Goal: Book appointment/travel/reservation

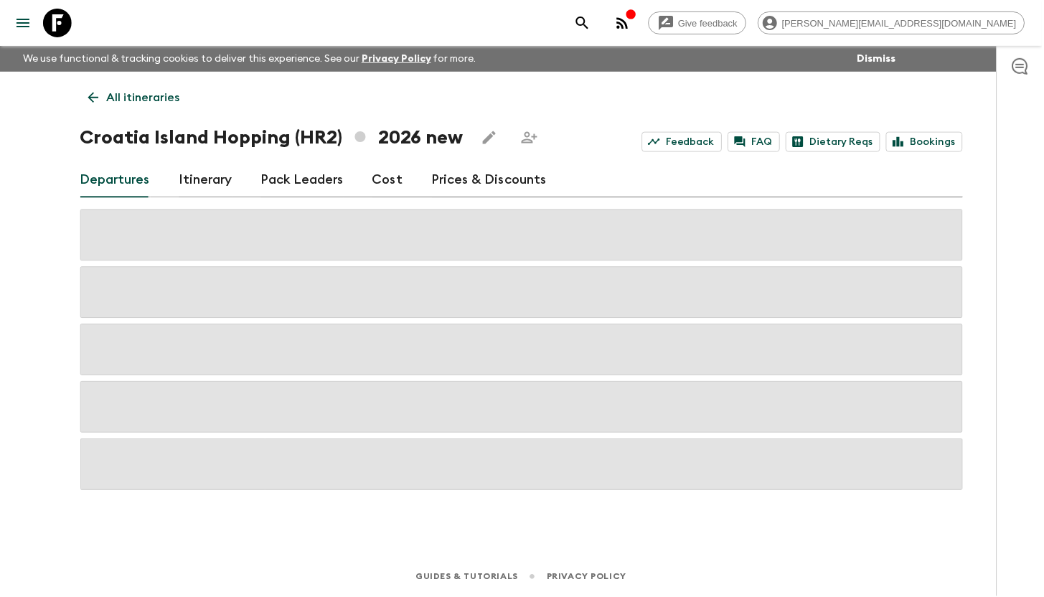
click at [52, 23] on icon at bounding box center [57, 23] width 29 height 29
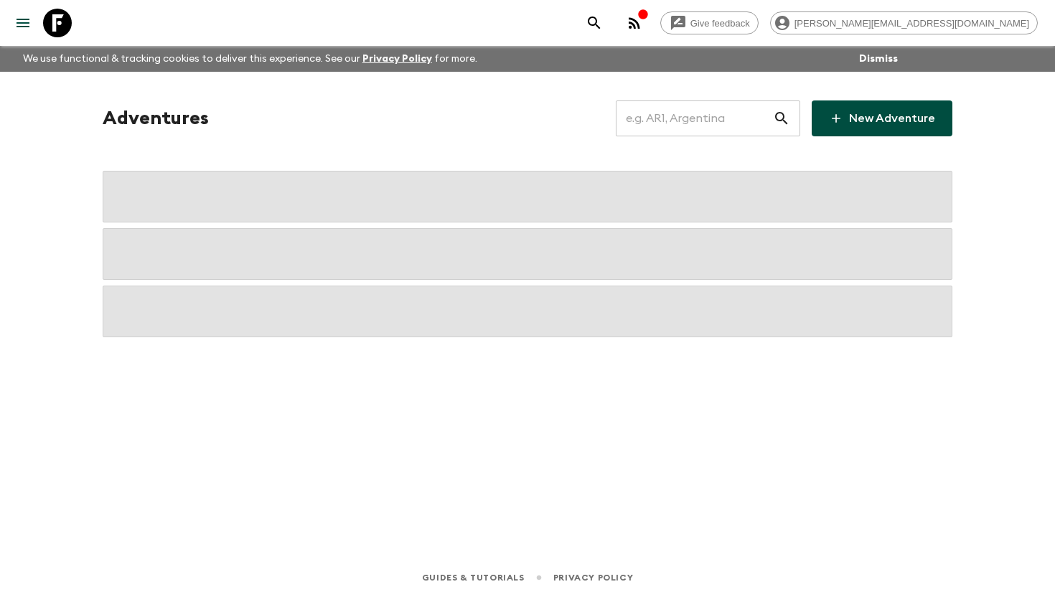
click at [661, 114] on input "text" at bounding box center [694, 118] width 157 height 40
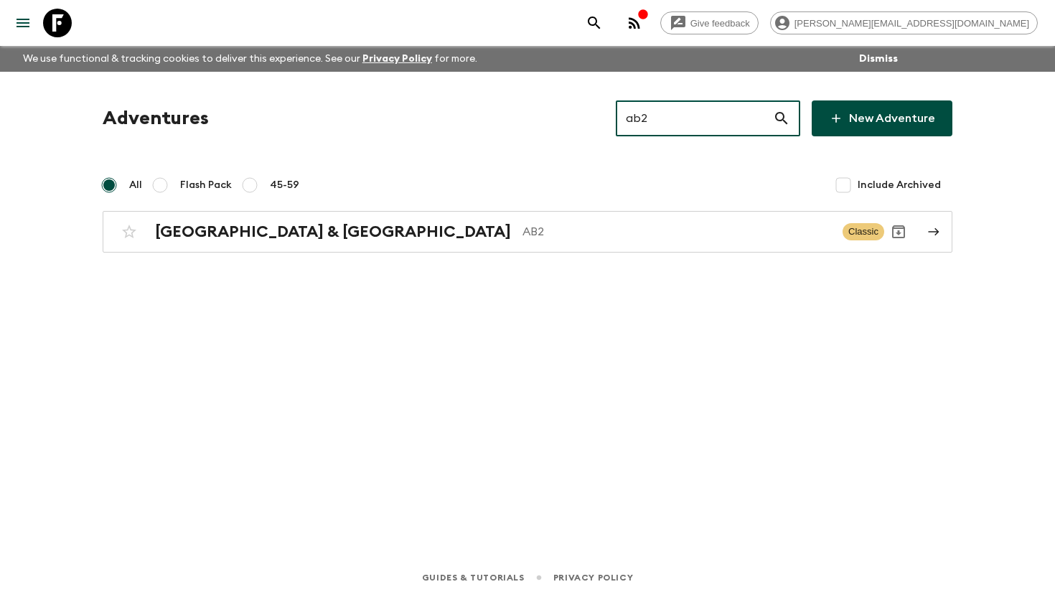
type input "ab2"
click at [286, 237] on h2 "[GEOGRAPHIC_DATA] & [GEOGRAPHIC_DATA]" at bounding box center [333, 231] width 356 height 19
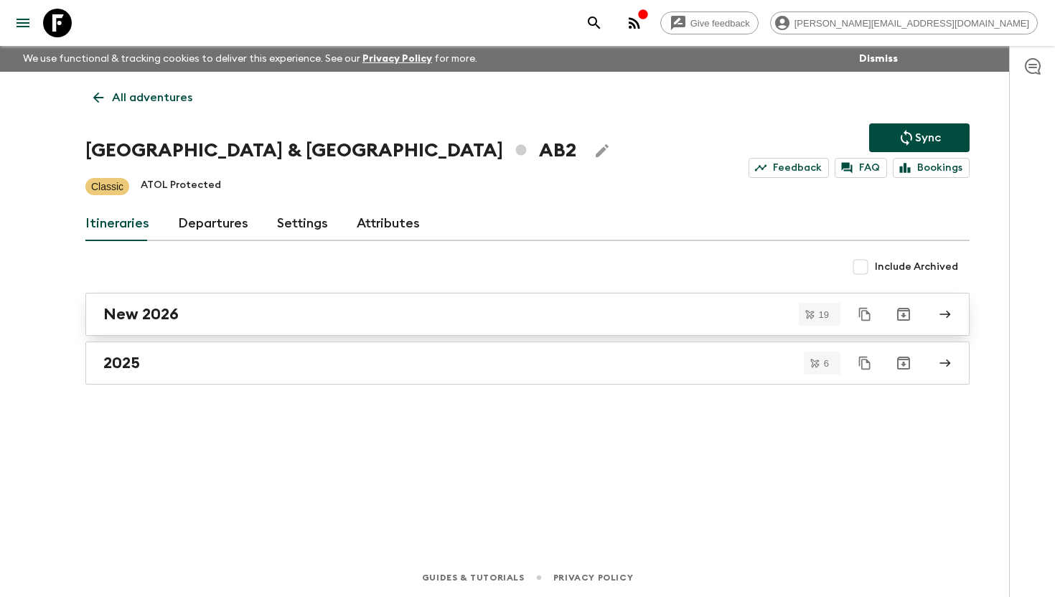
click at [192, 325] on link "New 2026" at bounding box center [527, 314] width 884 height 43
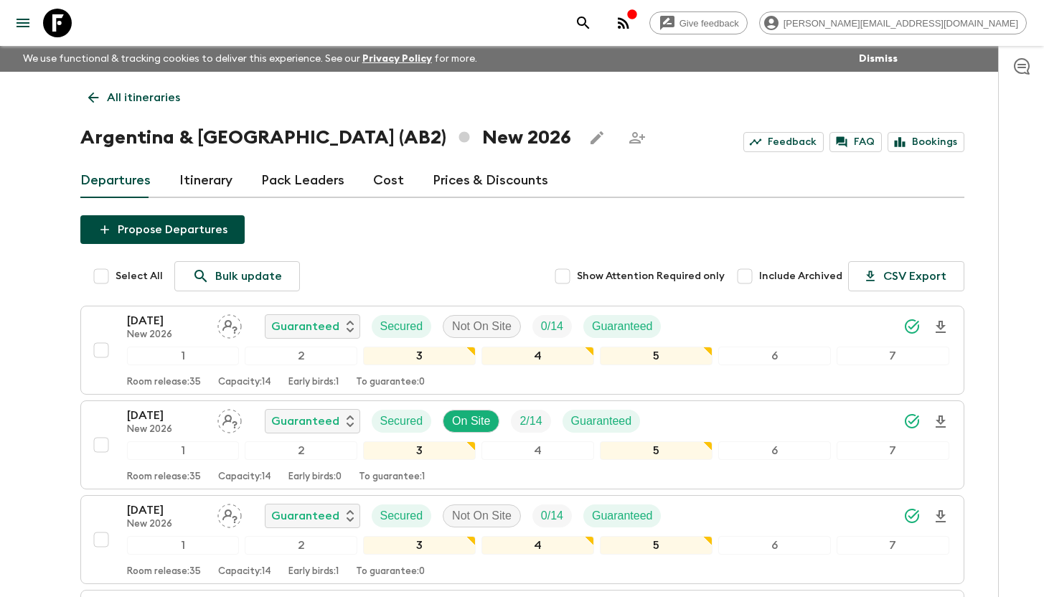
click at [384, 182] on link "Cost" at bounding box center [388, 181] width 31 height 34
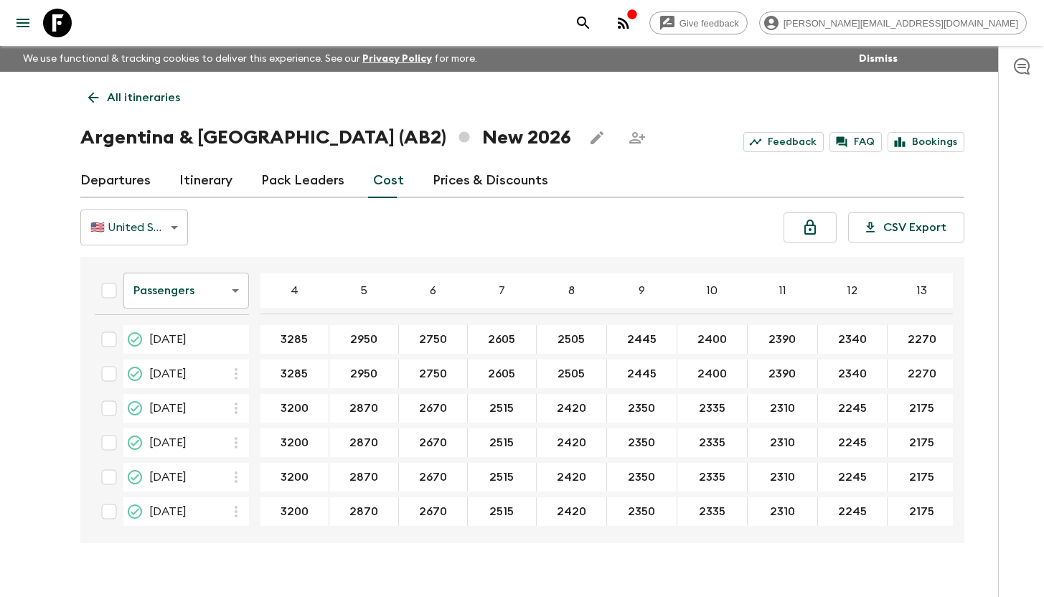
click at [137, 180] on link "Departures" at bounding box center [115, 181] width 70 height 34
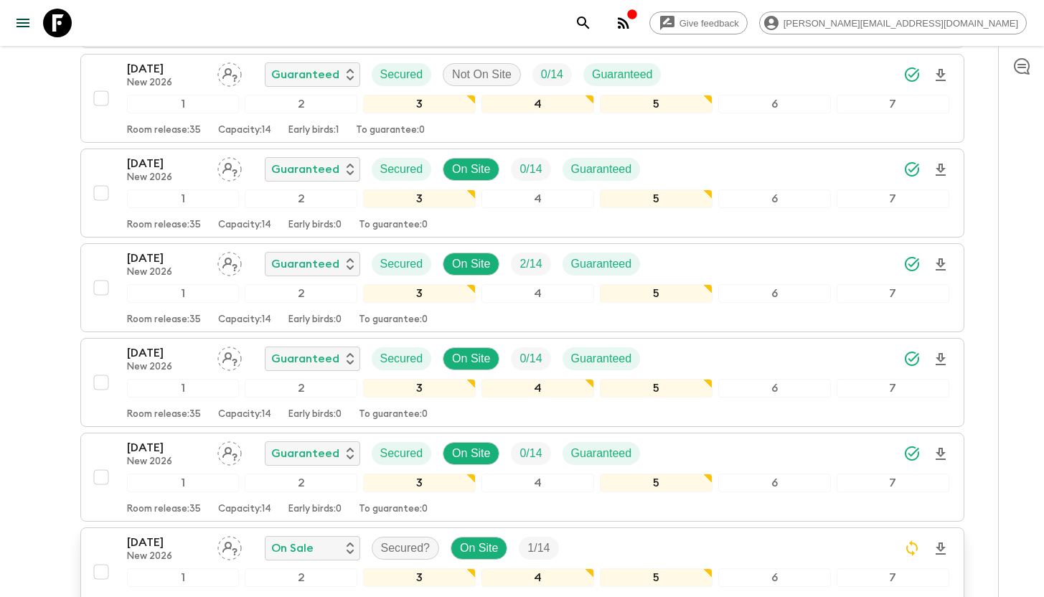
scroll to position [516, 0]
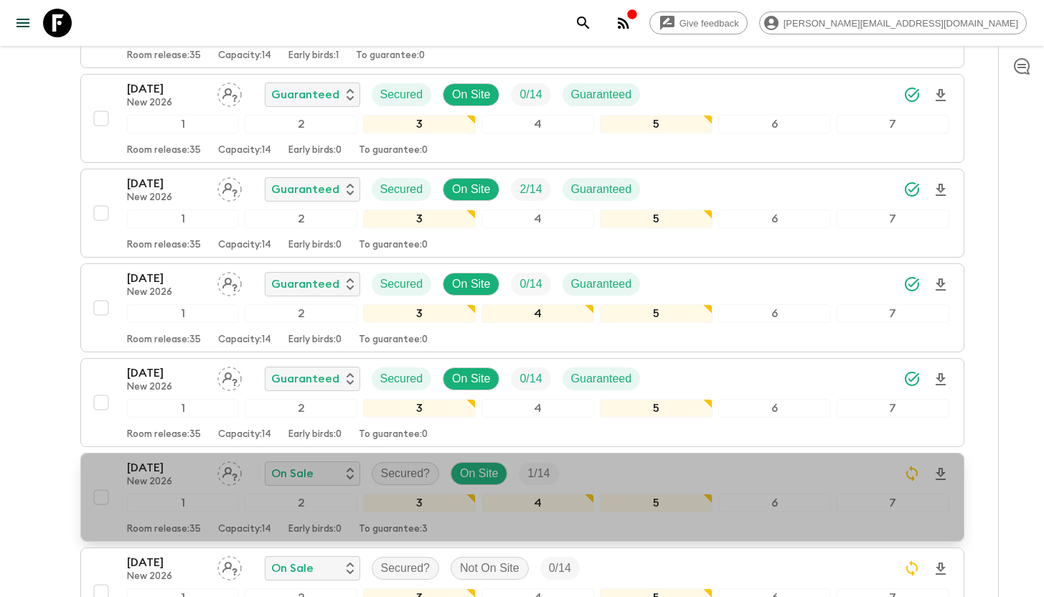
click at [143, 467] on p "[DATE]" at bounding box center [166, 467] width 79 height 17
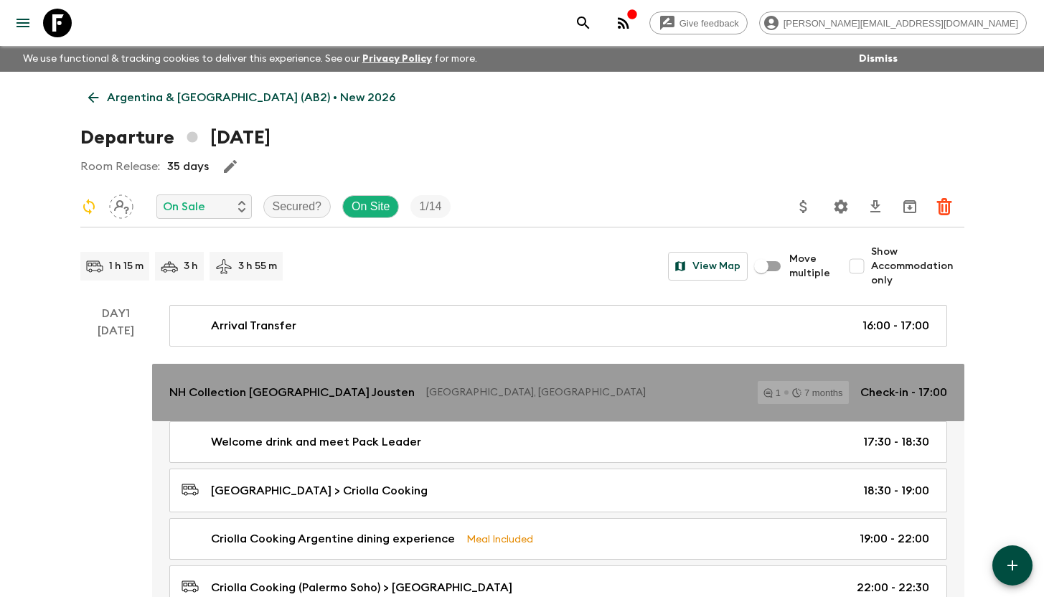
click at [228, 397] on p "NH Collection [GEOGRAPHIC_DATA] Jousten" at bounding box center [291, 392] width 245 height 17
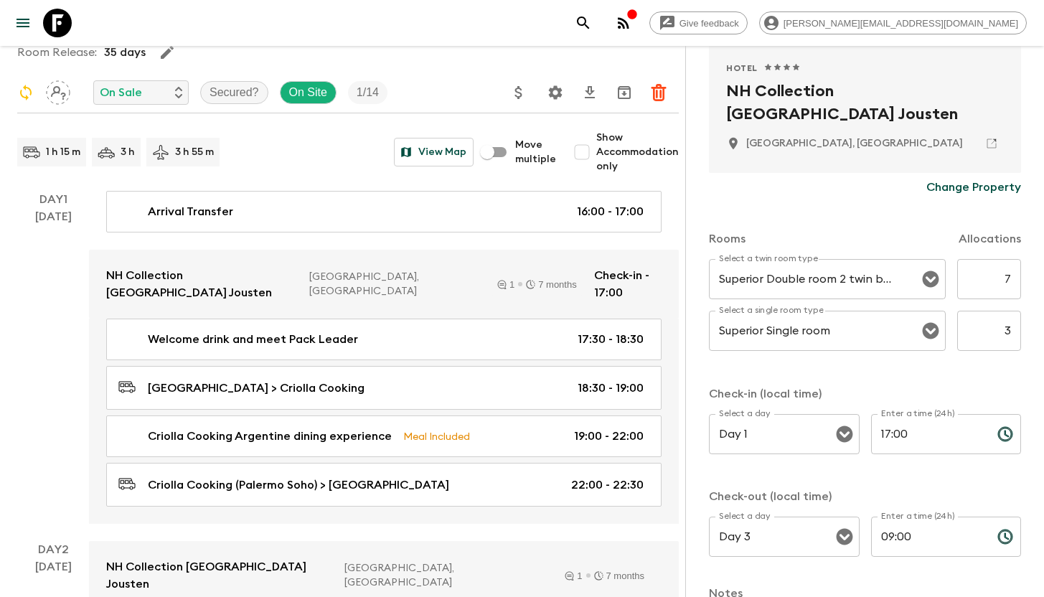
scroll to position [249, 0]
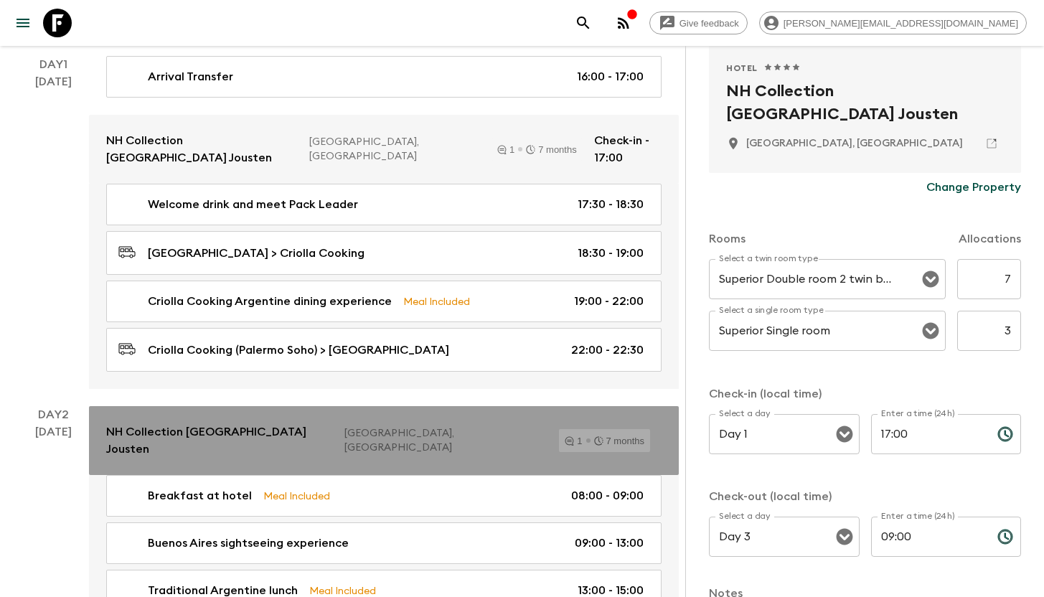
click at [189, 426] on p "NH Collection [GEOGRAPHIC_DATA] Jousten" at bounding box center [219, 440] width 227 height 34
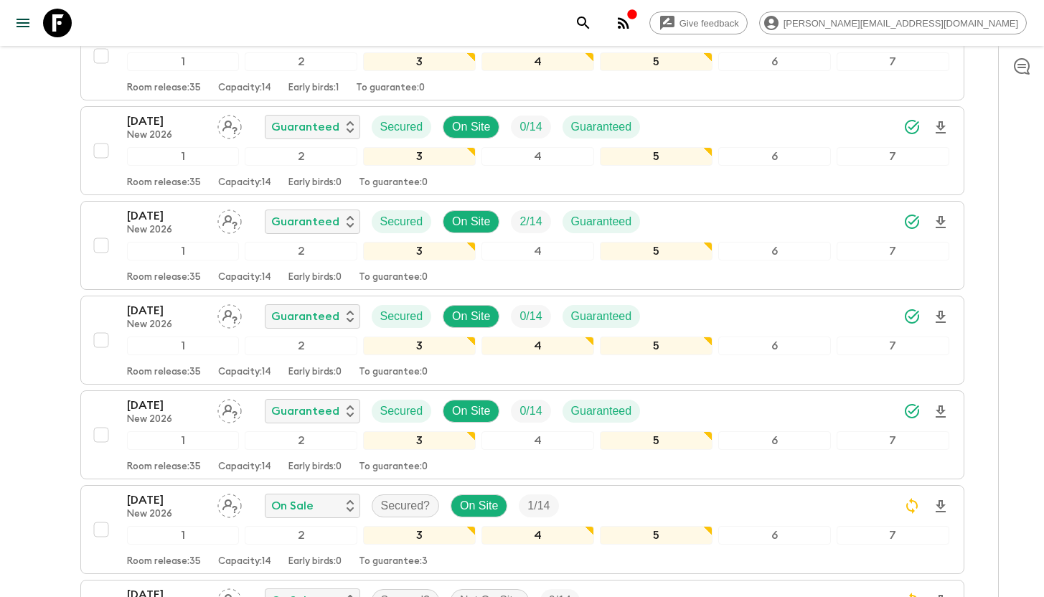
scroll to position [478, 0]
